Goal: Download file/media

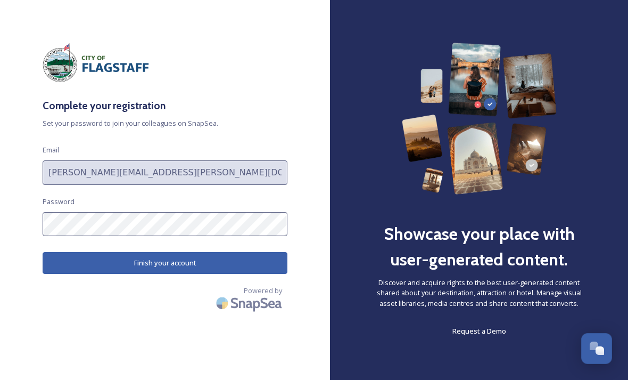
click at [226, 260] on button "Finish your account" at bounding box center [165, 263] width 245 height 22
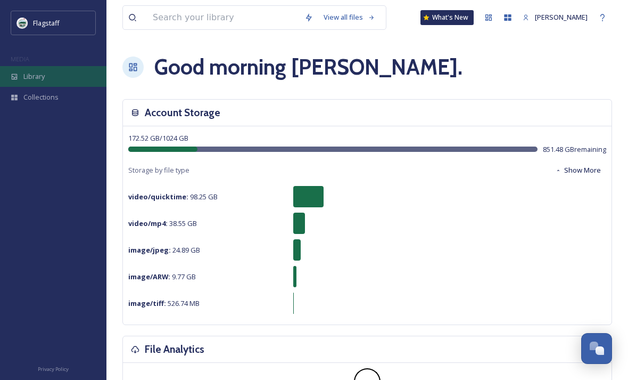
click at [30, 76] on span "Library" at bounding box center [33, 76] width 21 height 10
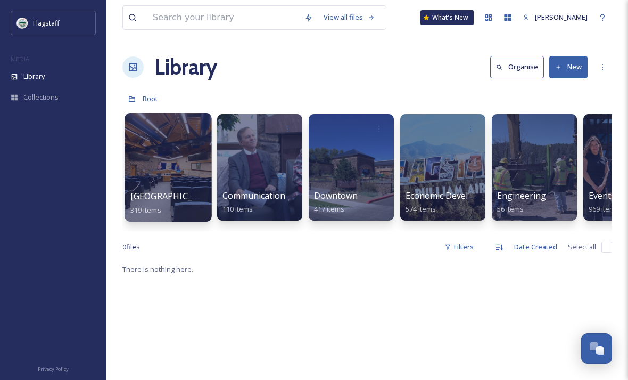
click at [169, 190] on div at bounding box center [168, 167] width 87 height 109
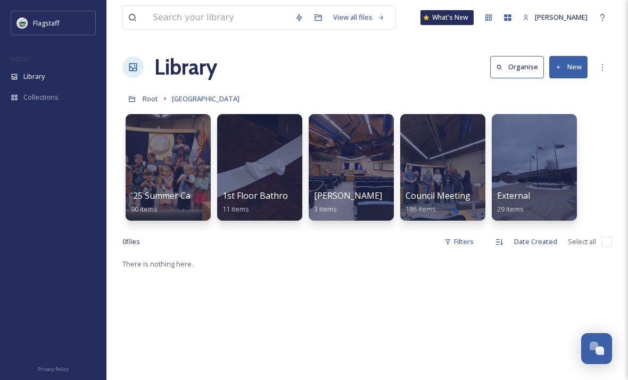
click at [175, 104] on link "[GEOGRAPHIC_DATA]" at bounding box center [206, 98] width 68 height 13
click at [49, 74] on div "Library" at bounding box center [53, 76] width 107 height 21
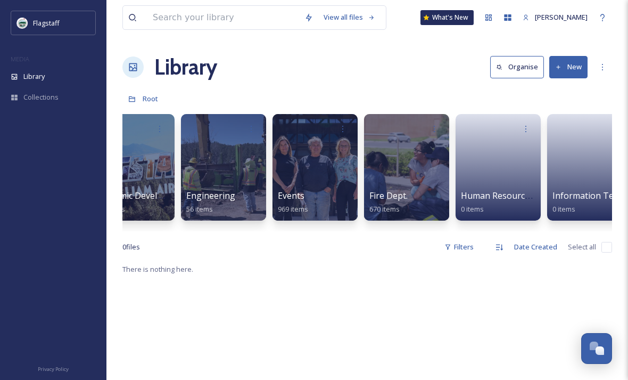
scroll to position [0, 367]
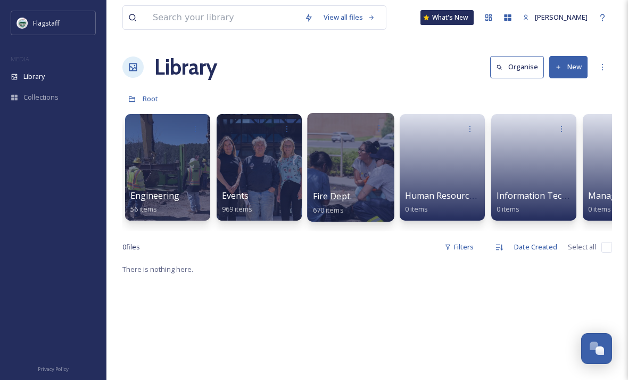
click at [355, 189] on div at bounding box center [350, 167] width 87 height 109
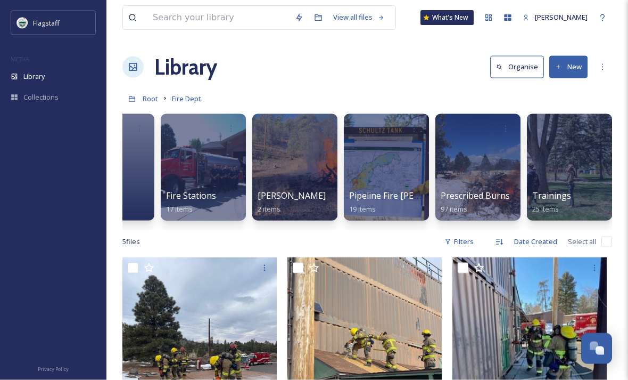
scroll to position [13, 0]
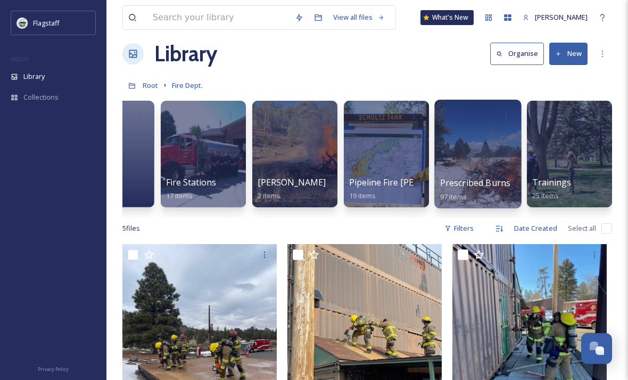
click at [485, 171] on div at bounding box center [478, 154] width 87 height 109
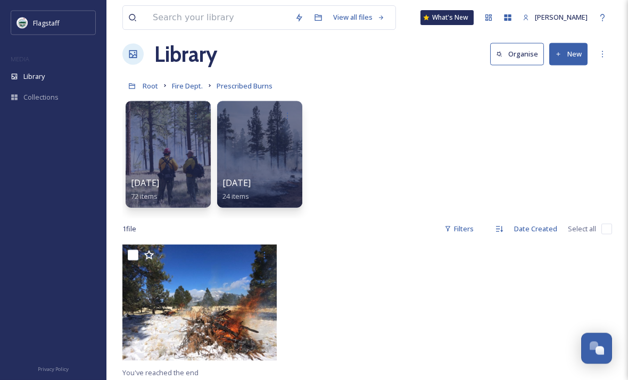
scroll to position [11, 0]
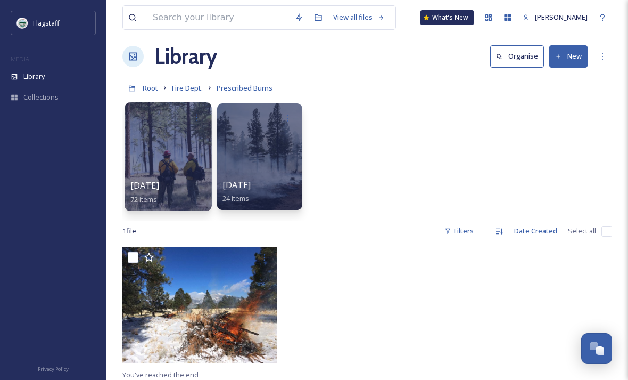
click at [189, 139] on div at bounding box center [168, 156] width 87 height 109
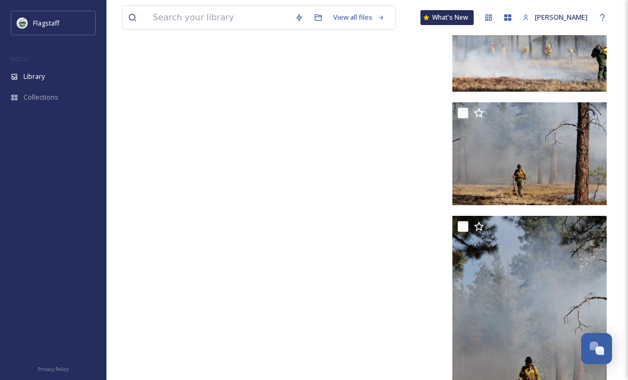
scroll to position [4525, 0]
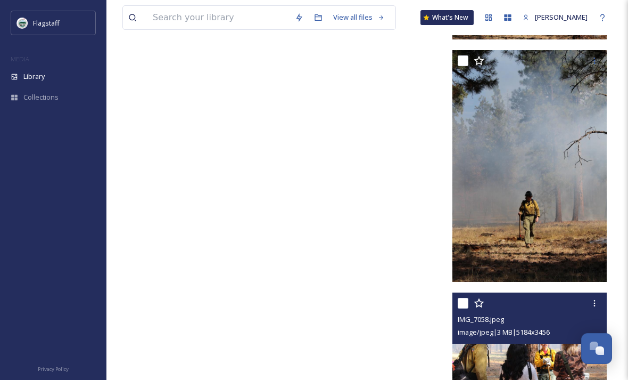
click at [565, 342] on div "IMG_7058.jpeg image/jpeg | 3 MB | 5184 x 3456" at bounding box center [530, 317] width 154 height 51
click at [594, 308] on div at bounding box center [594, 302] width 19 height 19
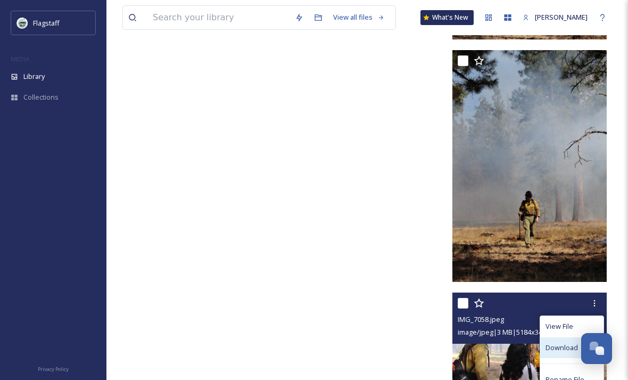
click at [576, 345] on span "Download" at bounding box center [562, 347] width 32 height 10
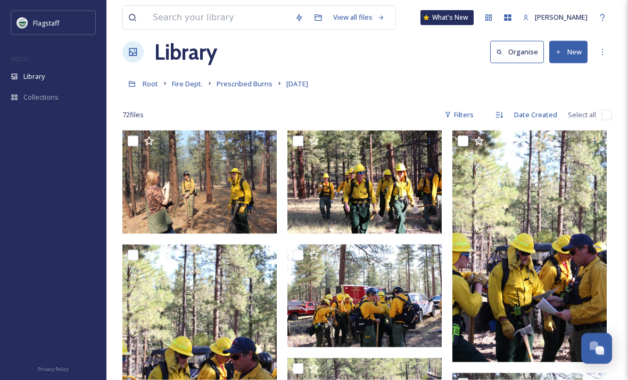
scroll to position [0, 0]
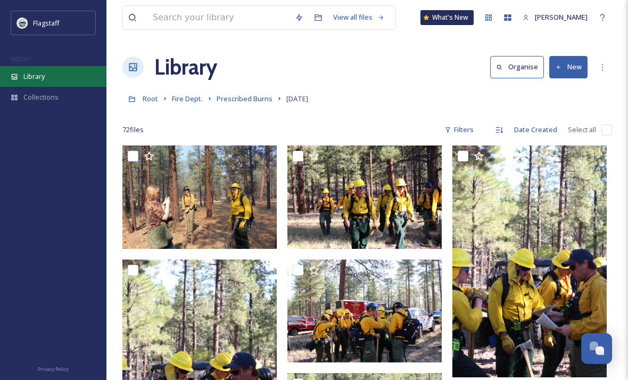
click at [22, 76] on div "Library" at bounding box center [53, 76] width 107 height 21
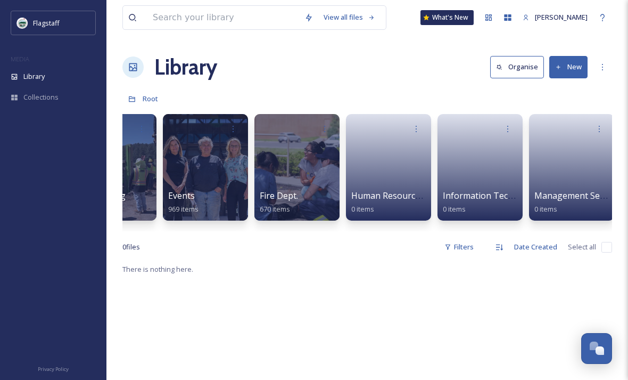
scroll to position [0, 426]
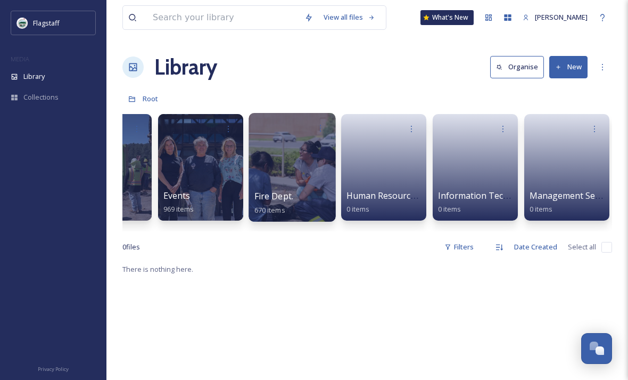
click at [299, 182] on div at bounding box center [292, 167] width 87 height 109
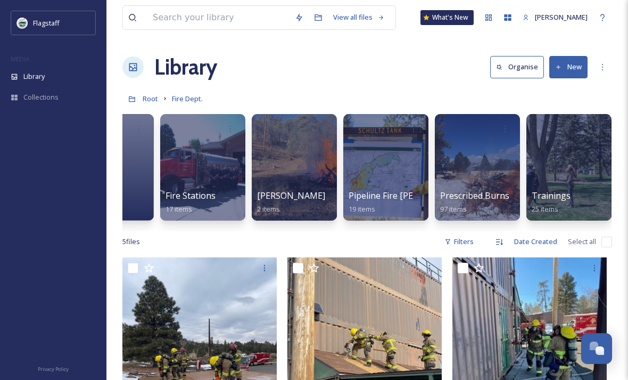
scroll to position [0, 423]
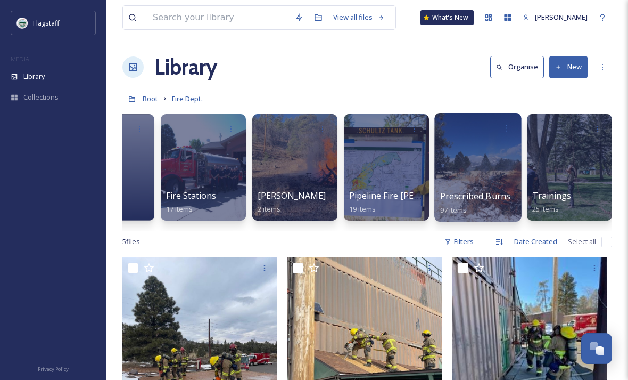
click at [487, 170] on div at bounding box center [478, 167] width 87 height 109
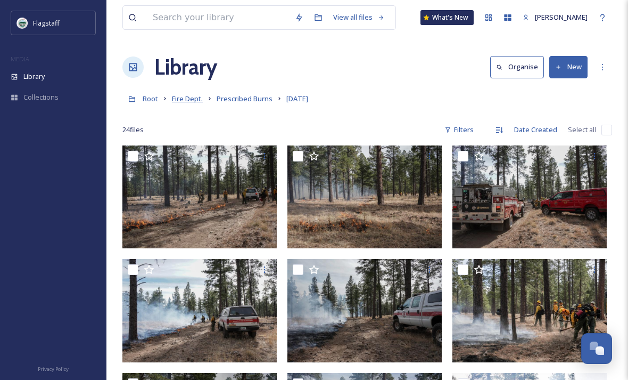
click at [181, 97] on span "Fire Dept." at bounding box center [187, 99] width 31 height 10
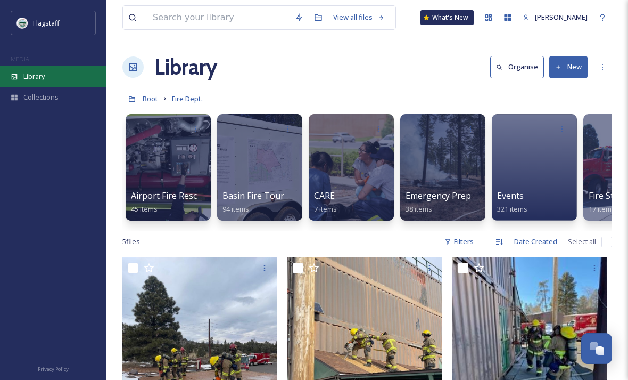
click at [33, 76] on span "Library" at bounding box center [33, 76] width 21 height 10
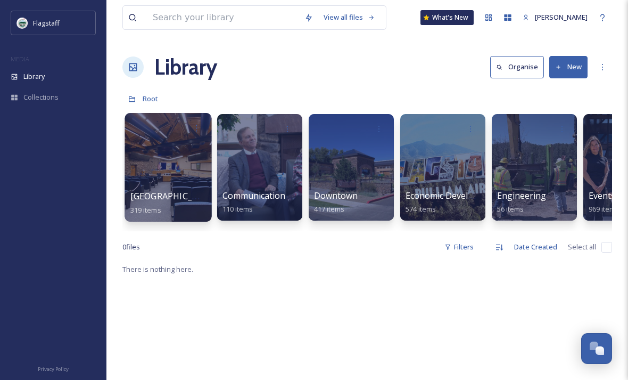
click at [182, 175] on div at bounding box center [168, 167] width 87 height 109
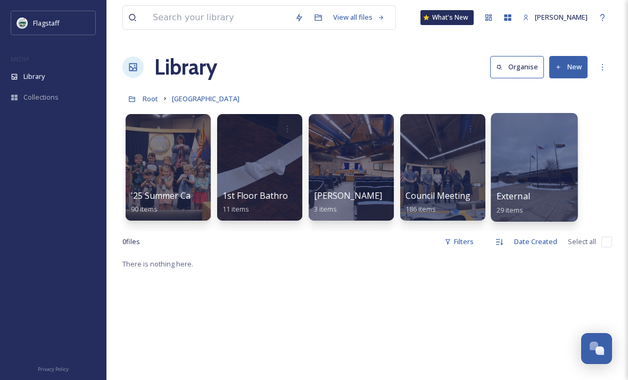
click at [546, 197] on div "External 29 items" at bounding box center [535, 203] width 76 height 27
click at [550, 190] on div "External 29 items" at bounding box center [535, 203] width 76 height 27
click at [550, 182] on div at bounding box center [534, 167] width 87 height 109
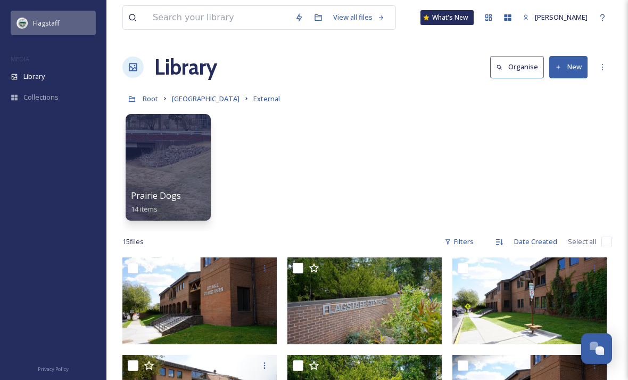
click at [24, 27] on img at bounding box center [22, 23] width 11 height 11
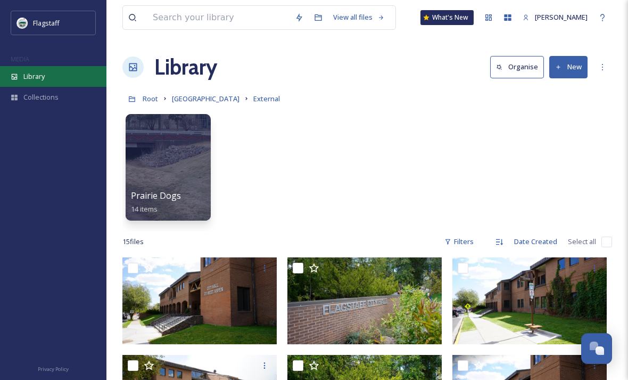
click at [31, 81] on div "Library" at bounding box center [53, 76] width 107 height 21
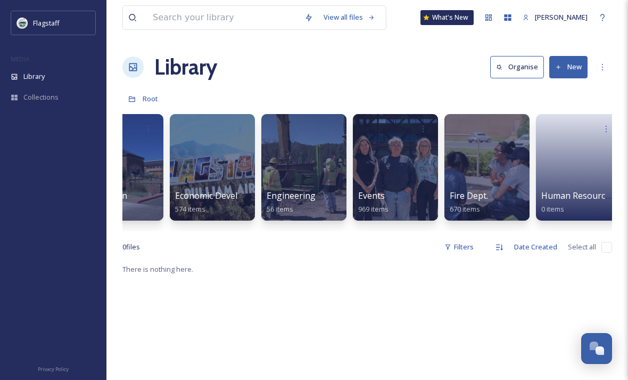
scroll to position [0, 251]
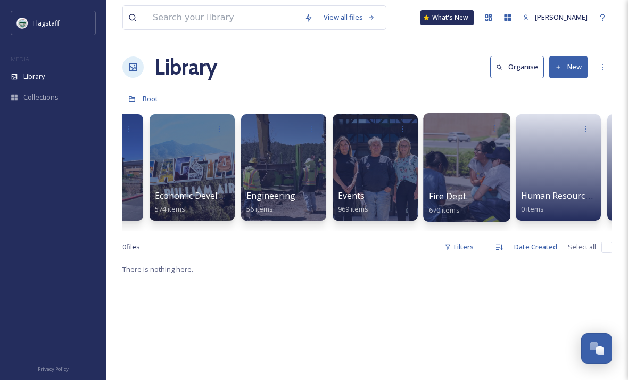
click at [486, 207] on div "Fire Dept. 670 items" at bounding box center [467, 203] width 76 height 27
click at [488, 197] on div "Fire Dept. 670 items" at bounding box center [467, 203] width 76 height 27
click at [468, 199] on span "Fire Dept." at bounding box center [448, 196] width 39 height 12
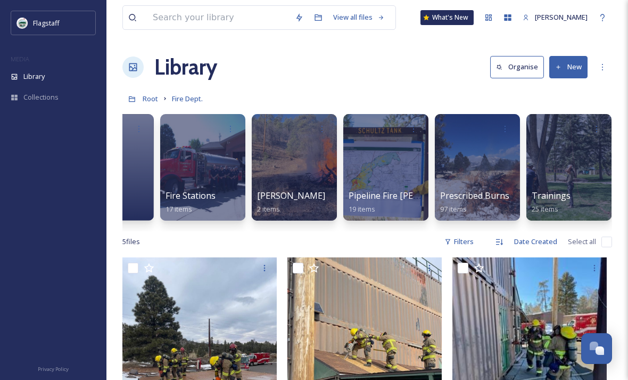
scroll to position [0, 423]
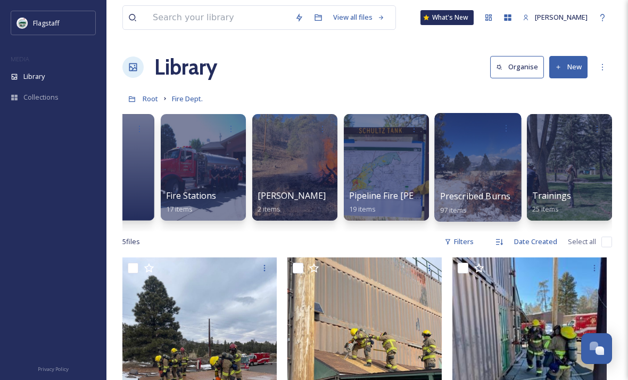
click at [489, 197] on span "Prescribed Burns" at bounding box center [475, 196] width 71 height 12
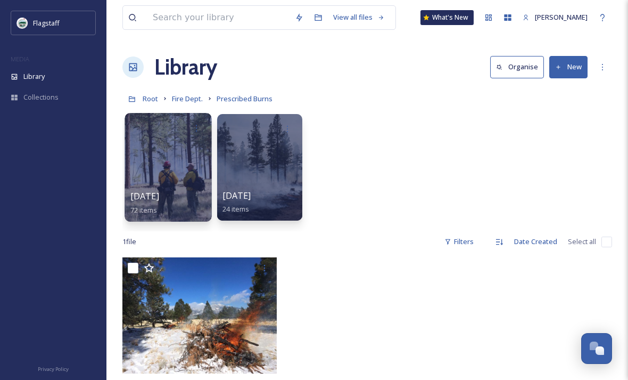
click at [164, 170] on div at bounding box center [168, 167] width 87 height 109
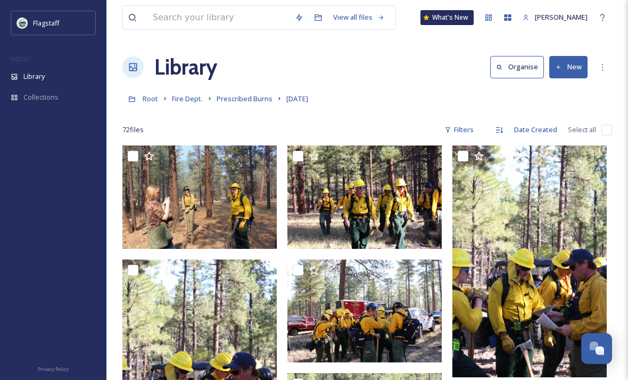
click at [570, 61] on button "New" at bounding box center [569, 67] width 38 height 22
click at [560, 101] on div "Root Fire Dept. Prescribed Burns [DATE]" at bounding box center [367, 98] width 490 height 20
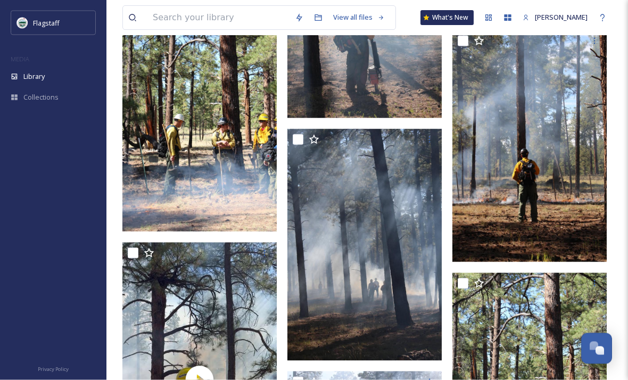
scroll to position [2003, 0]
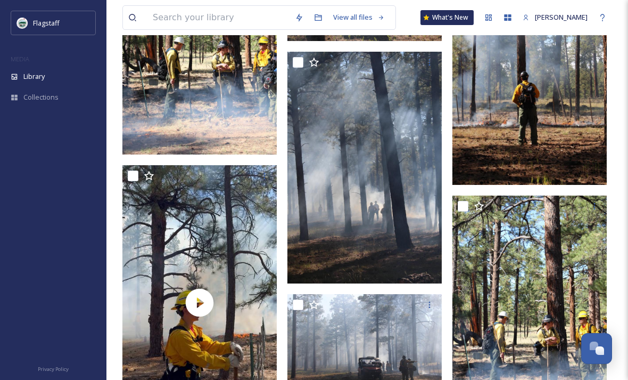
click at [410, 251] on img at bounding box center [365, 168] width 154 height 232
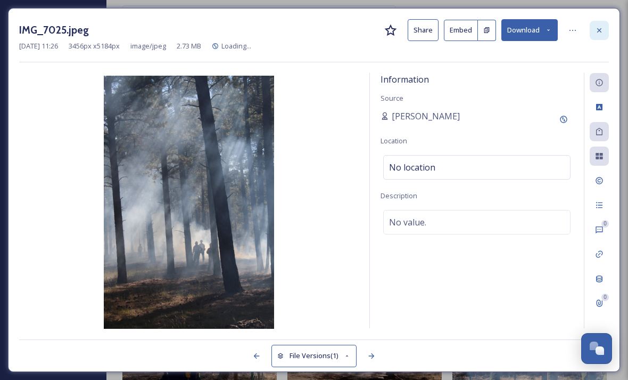
click at [594, 28] on div at bounding box center [599, 30] width 19 height 19
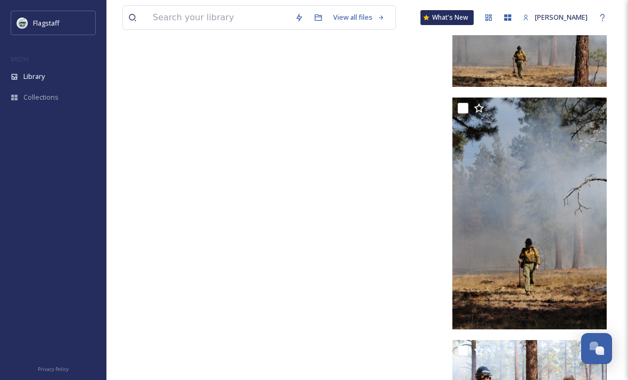
scroll to position [4525, 0]
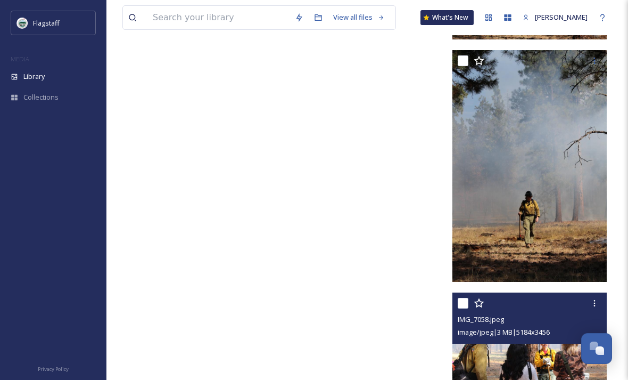
click at [571, 345] on img at bounding box center [530, 343] width 154 height 103
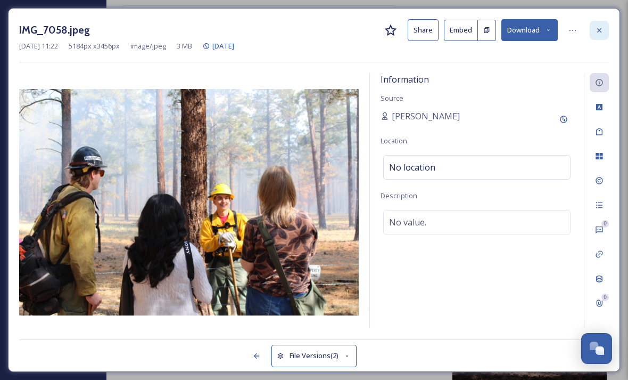
click at [602, 30] on icon at bounding box center [599, 30] width 9 height 9
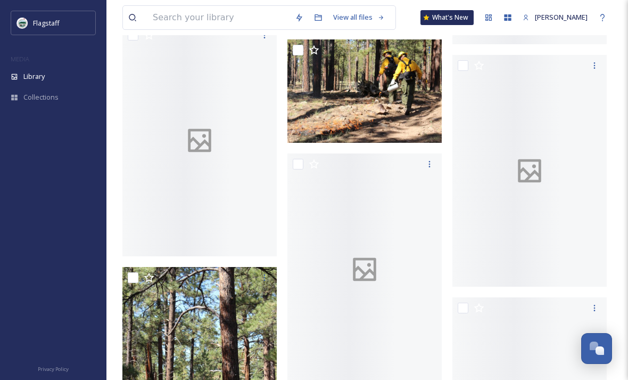
scroll to position [2623, 0]
